Goal: Register for event/course

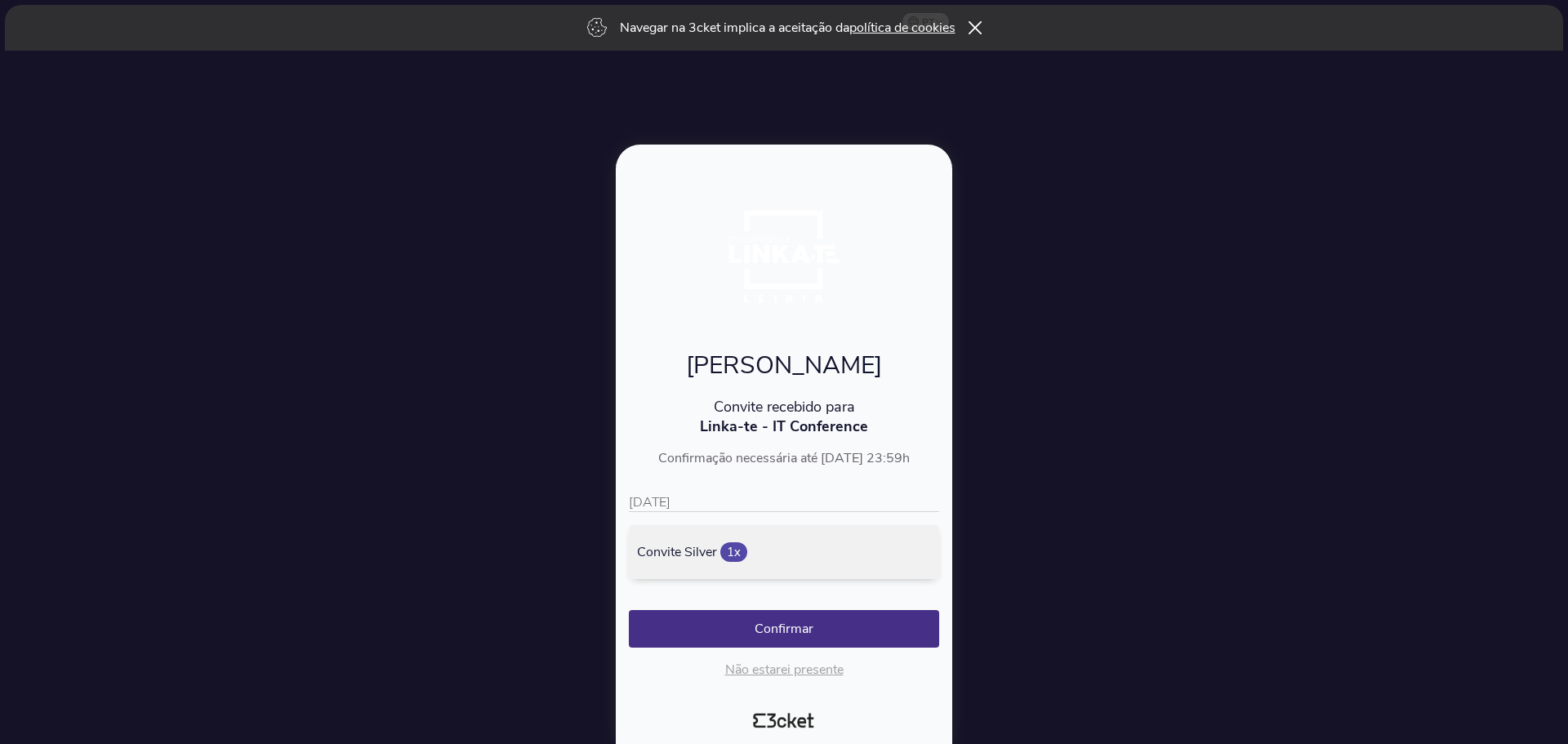
click at [665, 499] on p "15/10/2025" at bounding box center [783, 502] width 310 height 19
drag, startPoint x: 648, startPoint y: 501, endPoint x: 617, endPoint y: 511, distance: 32.6
click at [619, 511] on div "Olá, Victor Convite recebido para Linka-te - IT Conference Confirmação necessár…" at bounding box center [783, 444] width 336 height 600
click at [647, 507] on p "15/10/2025" at bounding box center [783, 502] width 310 height 19
click at [791, 637] on button "Confirmar" at bounding box center [783, 629] width 310 height 37
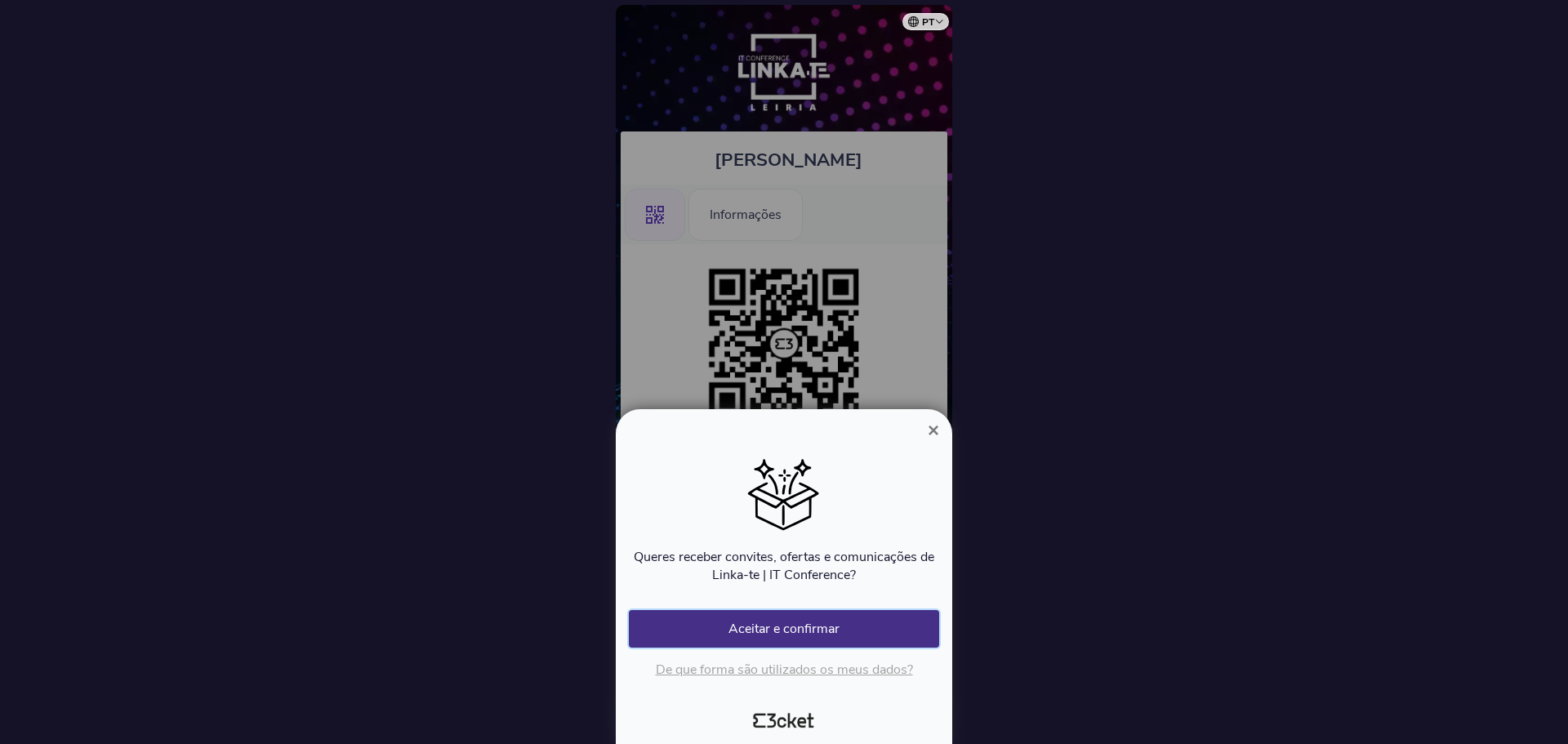
click at [803, 622] on button "Aceitar e confirmar" at bounding box center [783, 629] width 310 height 37
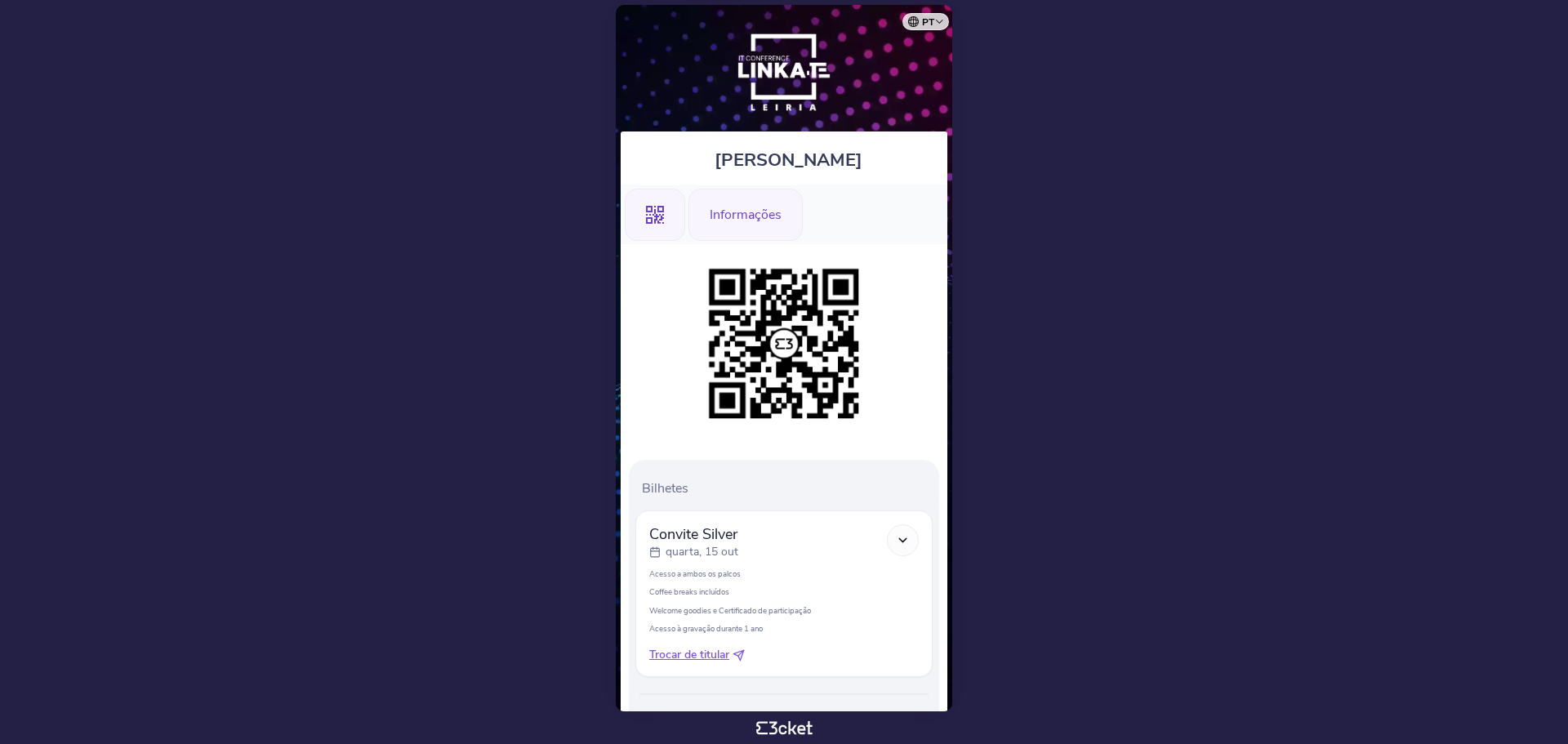
click at [720, 206] on div "Informações" at bounding box center [746, 215] width 114 height 52
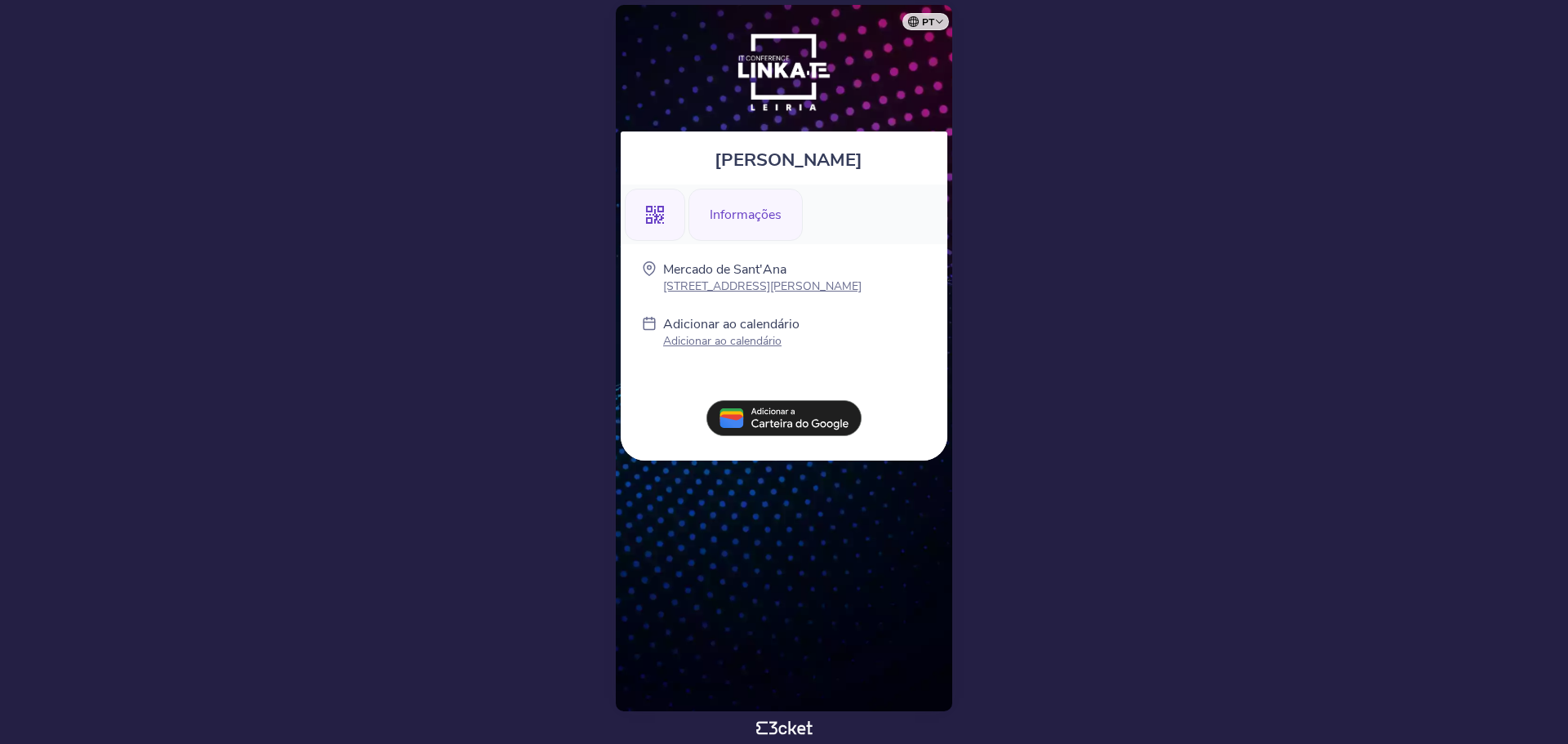
click at [681, 211] on div ".st0{fill-rule:evenodd;clip-rule:evenodd;}" at bounding box center [655, 215] width 60 height 52
